Goal: Find specific page/section: Find specific page/section

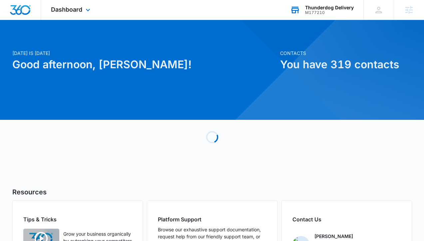
click at [312, 17] on div "Thunderdog Delivery M177210 Your Accounts View All" at bounding box center [321, 10] width 83 height 20
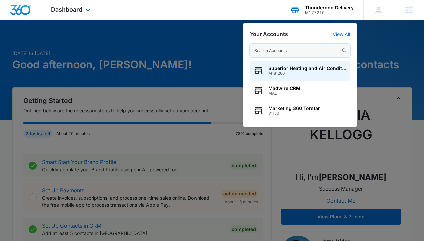
click at [266, 53] on input "text" at bounding box center [300, 50] width 100 height 13
paste input "M179334"
type input "M179334"
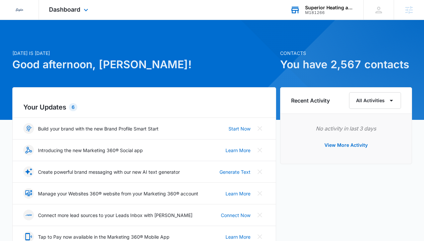
click at [330, 8] on div "Superior Heating and Air Conditioning" at bounding box center [329, 7] width 49 height 5
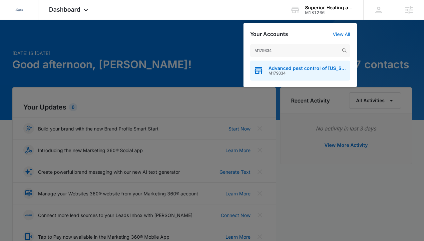
type input "M179334"
click at [275, 67] on span "Advanced pest control of [US_STATE]" at bounding box center [308, 68] width 78 height 5
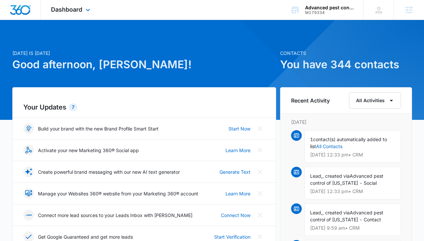
click at [84, 15] on div "Dashboard Apps Reputation Websites Forms CRM Email Social Content Ads Intellige…" at bounding box center [71, 10] width 61 height 20
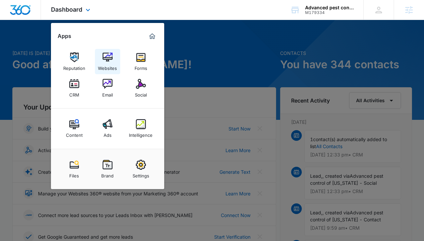
click at [107, 59] on img at bounding box center [108, 57] width 10 height 10
